Goal: Information Seeking & Learning: Check status

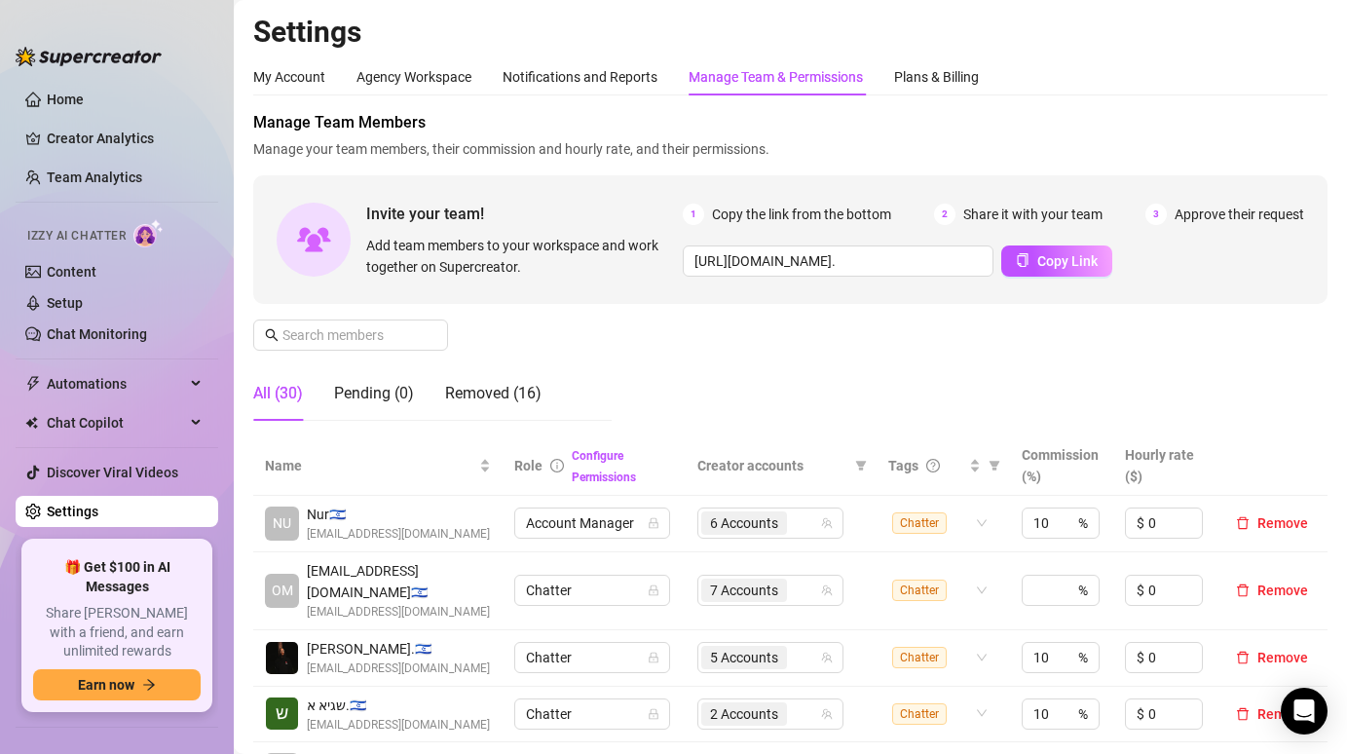
scroll to position [464, 0]
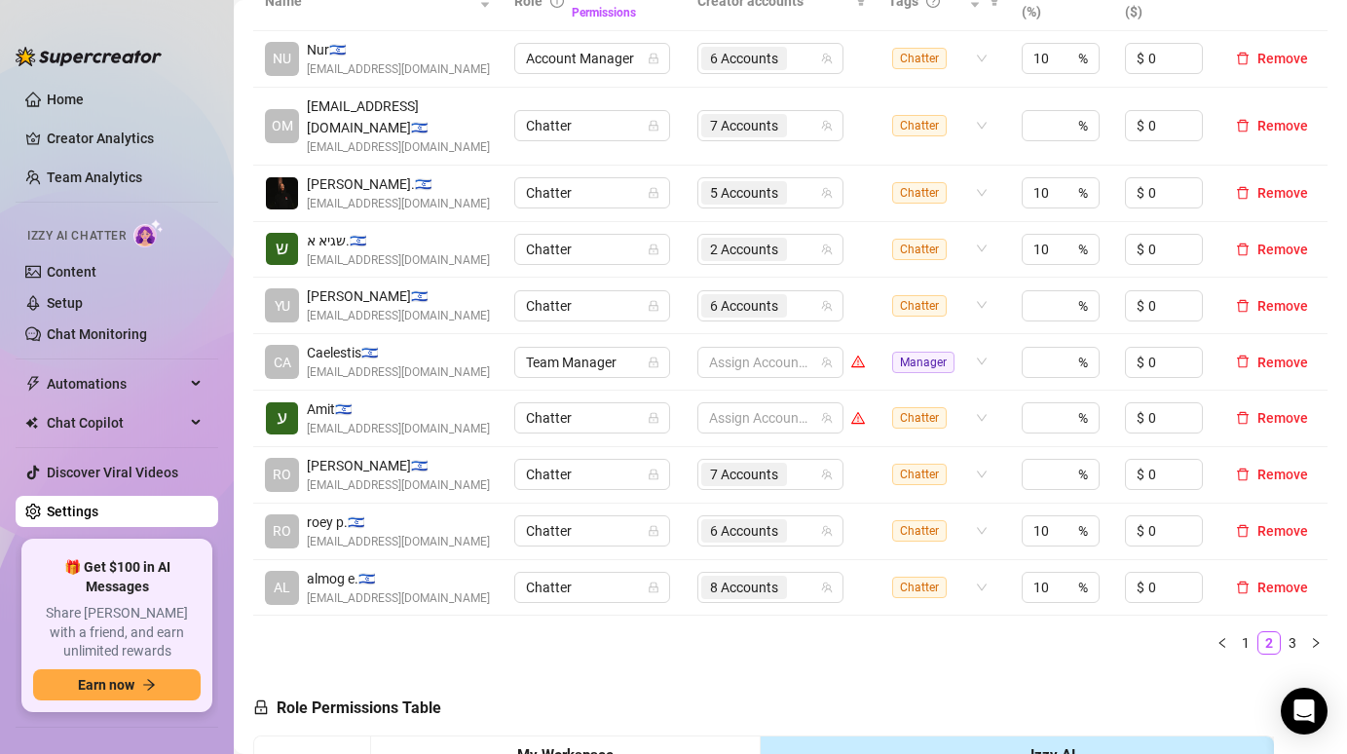
click at [138, 121] on ul "Home Creator Analytics Team Analytics Izzy AI Chatter Content Setup Chat Monito…" at bounding box center [117, 304] width 203 height 457
click at [132, 134] on link "Creator Analytics" at bounding box center [125, 138] width 156 height 31
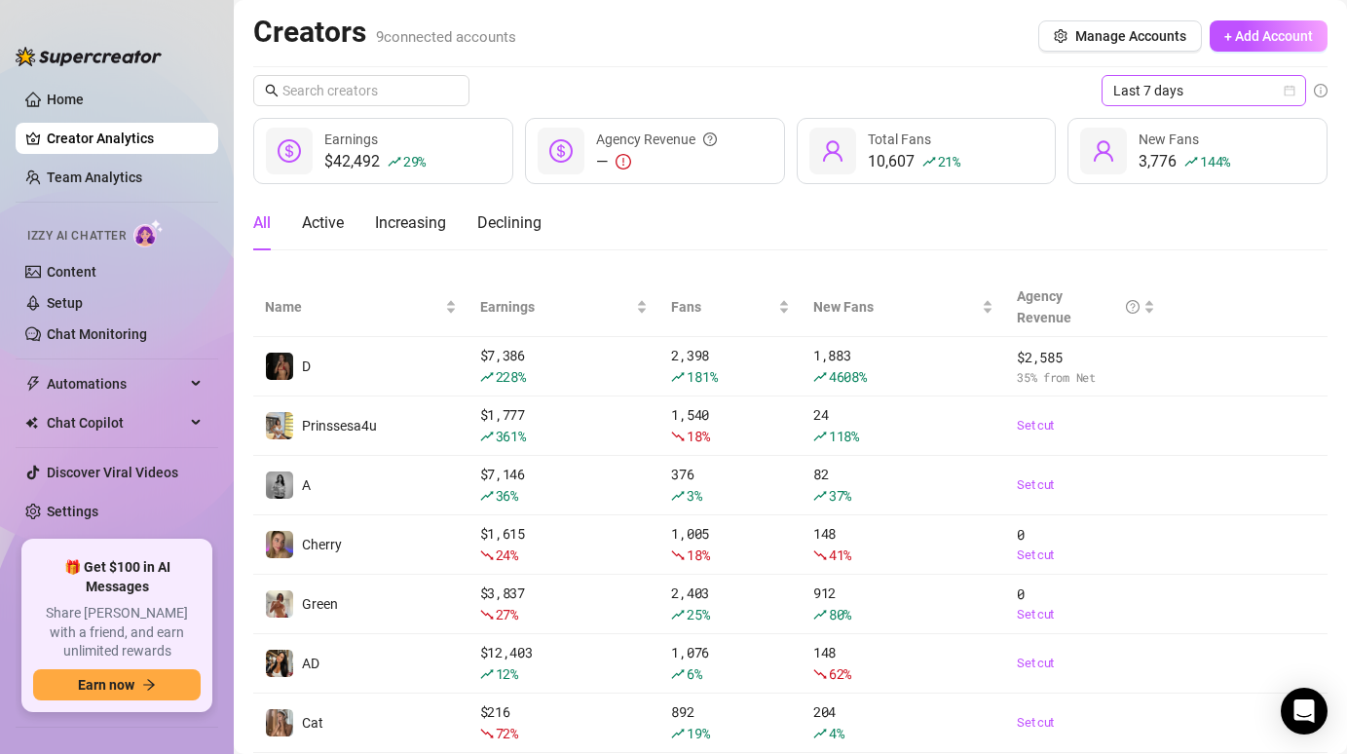
click at [1200, 91] on span "Last 7 days" at bounding box center [1203, 90] width 181 height 29
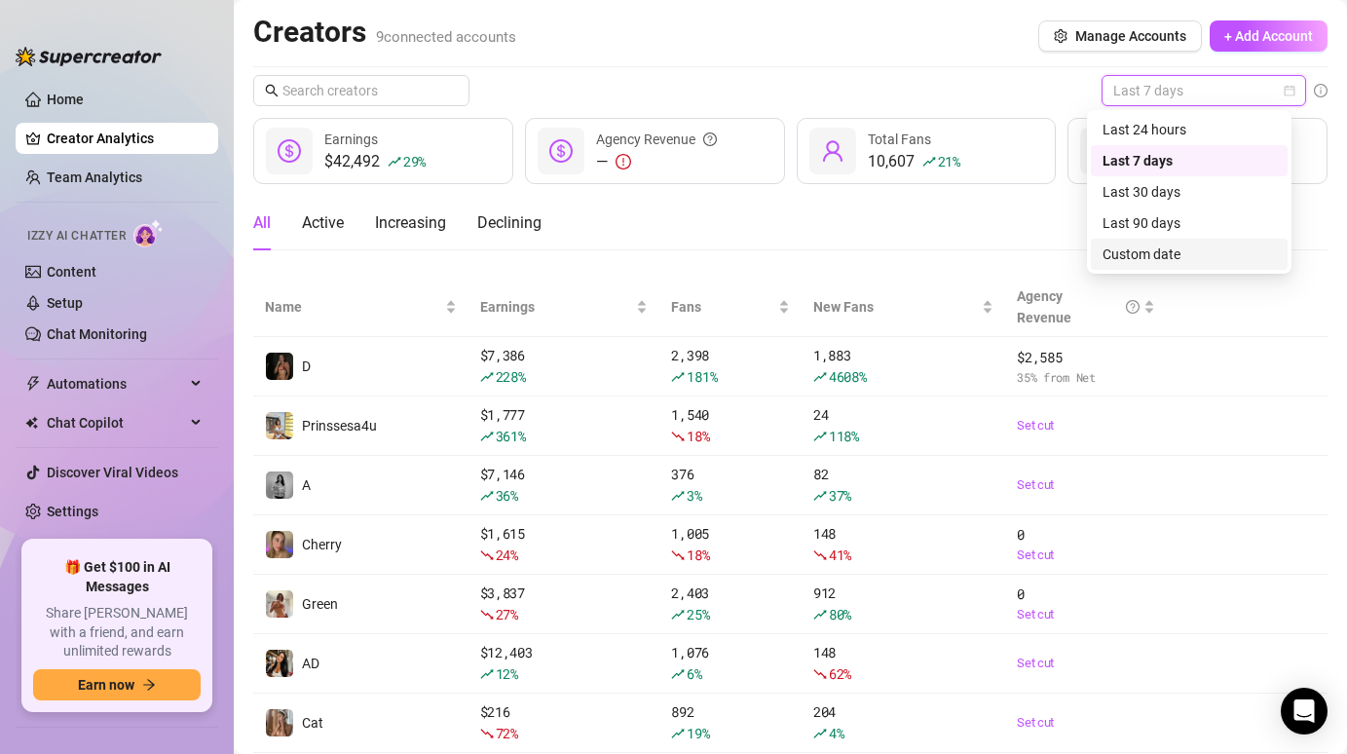
click at [1163, 258] on div "Custom date" at bounding box center [1188, 253] width 173 height 21
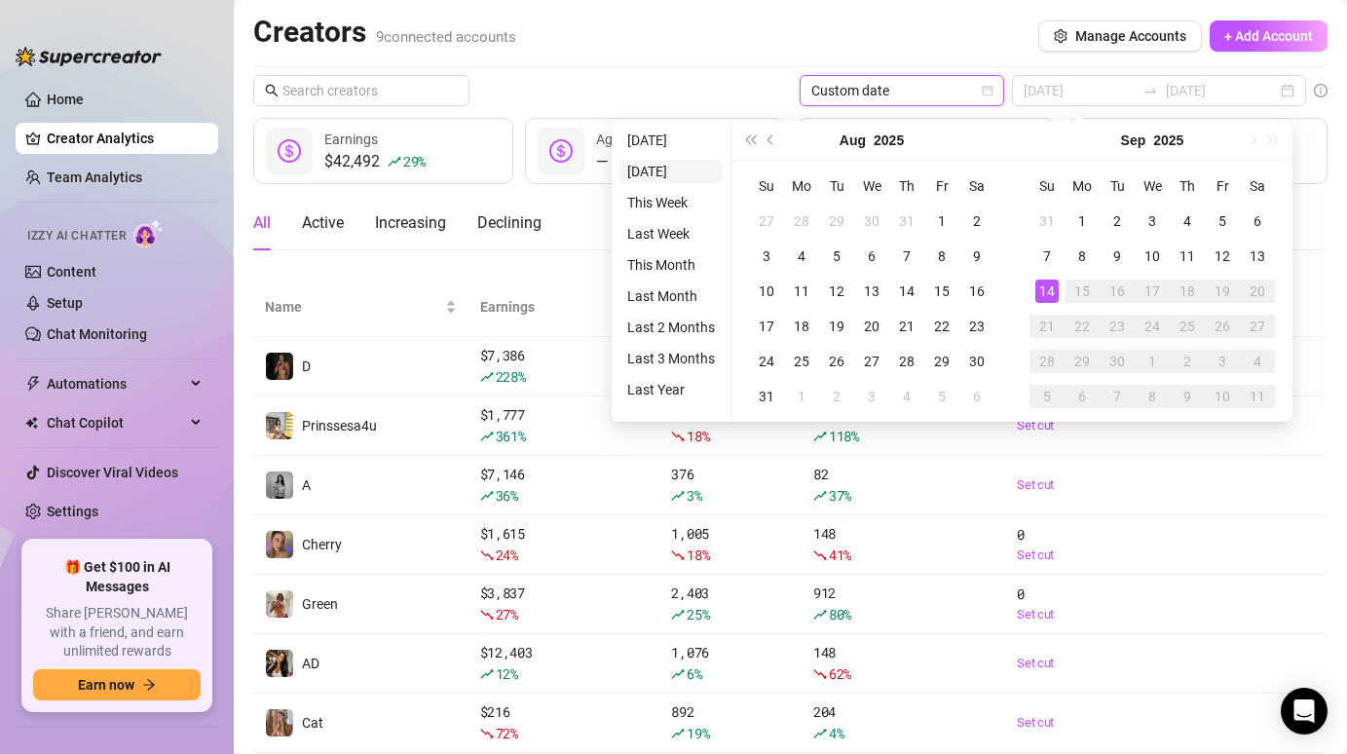
type input "[DATE]"
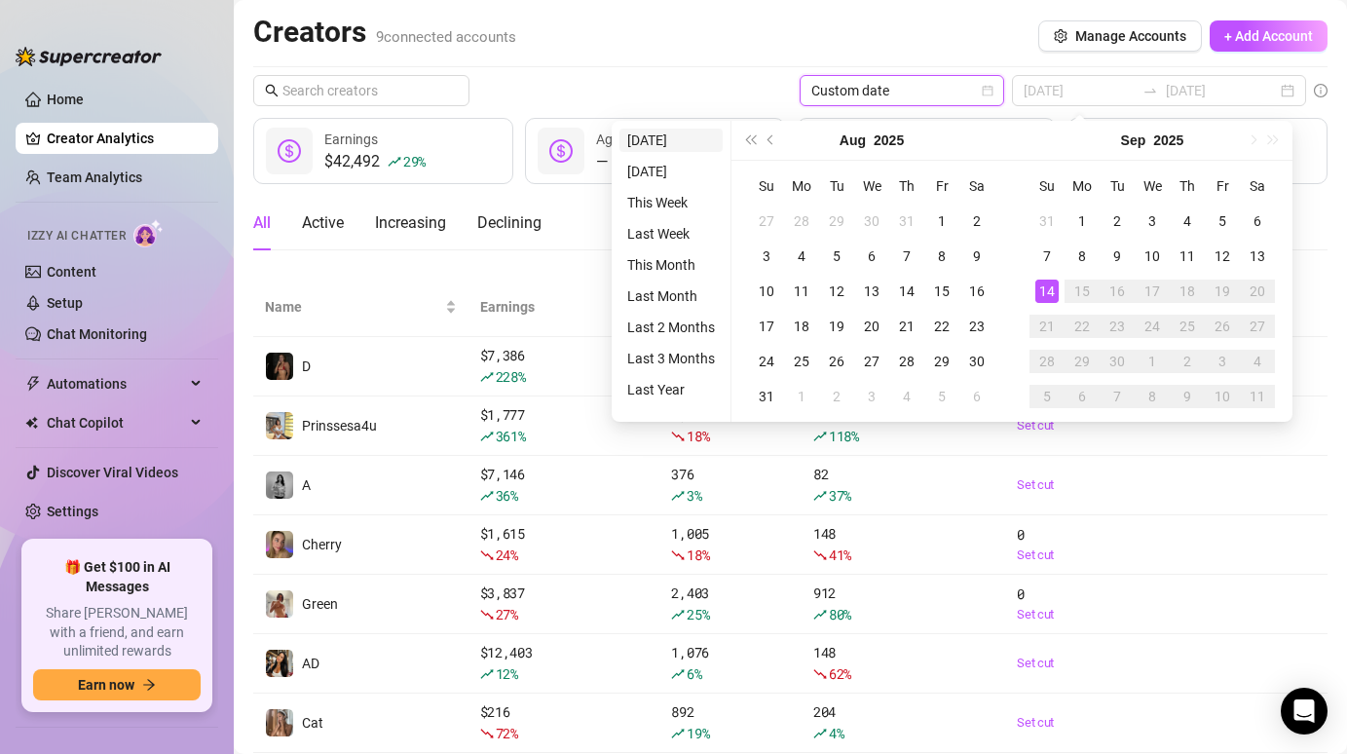
click at [663, 149] on li "[DATE]" at bounding box center [670, 140] width 103 height 23
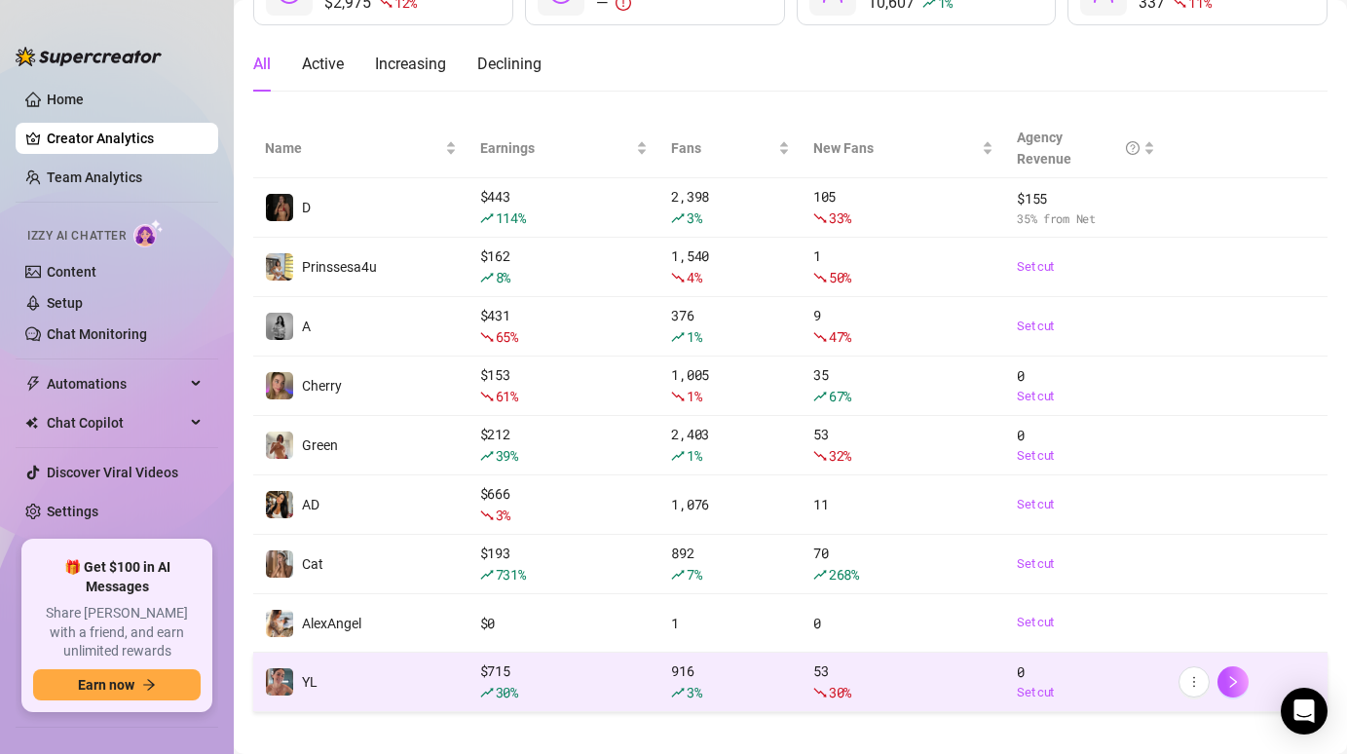
scroll to position [175, 0]
